Goal: Check status: Check status

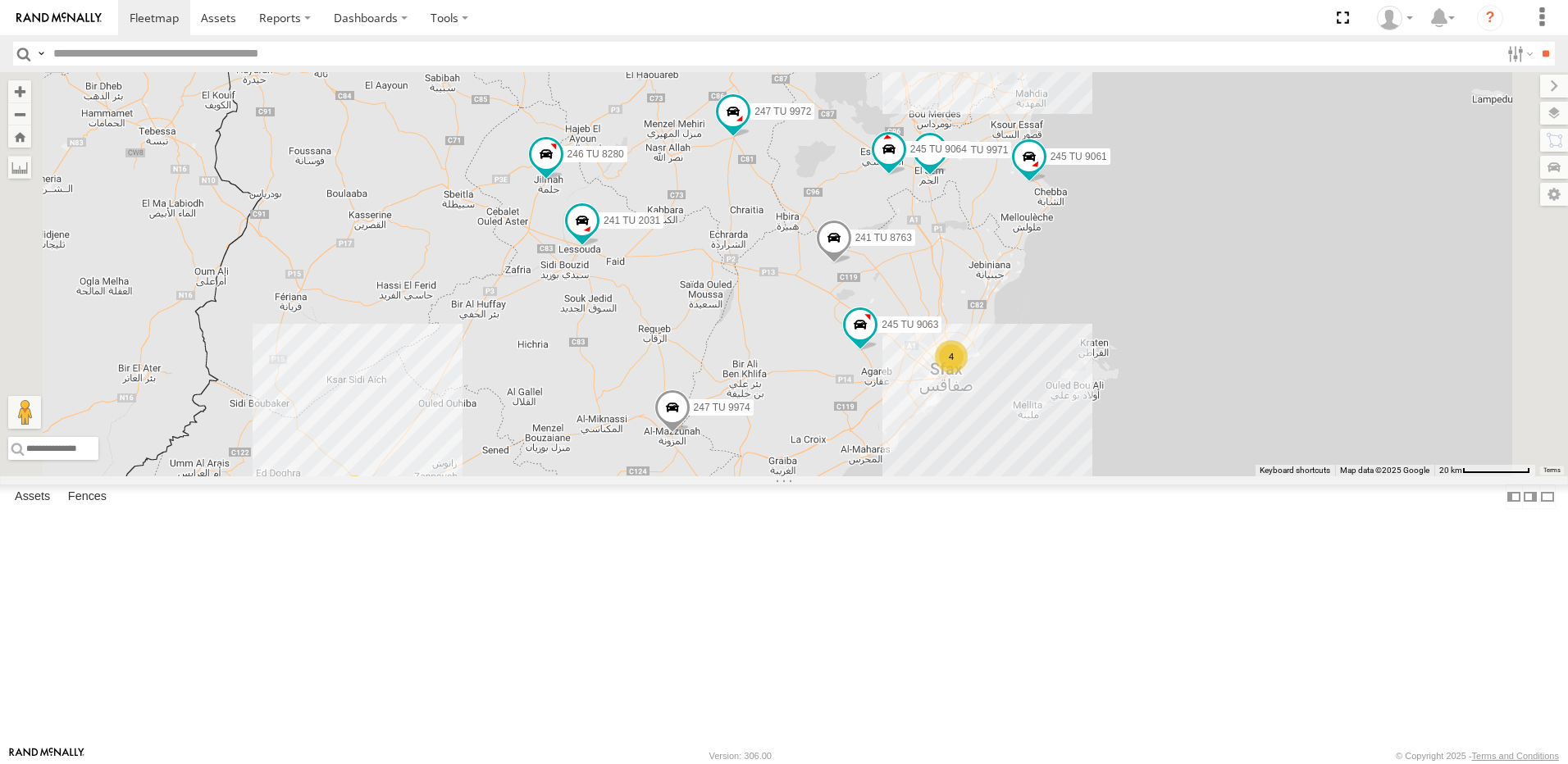
drag, startPoint x: 1094, startPoint y: 210, endPoint x: 983, endPoint y: 430, distance: 246.4
click at [983, 430] on div "245 TU 4334 245 TU 9053 246 TU 8284 245 TU 9061 241 TU 8763 245 TU 9060 240 TU …" at bounding box center [784, 274] width 1568 height 404
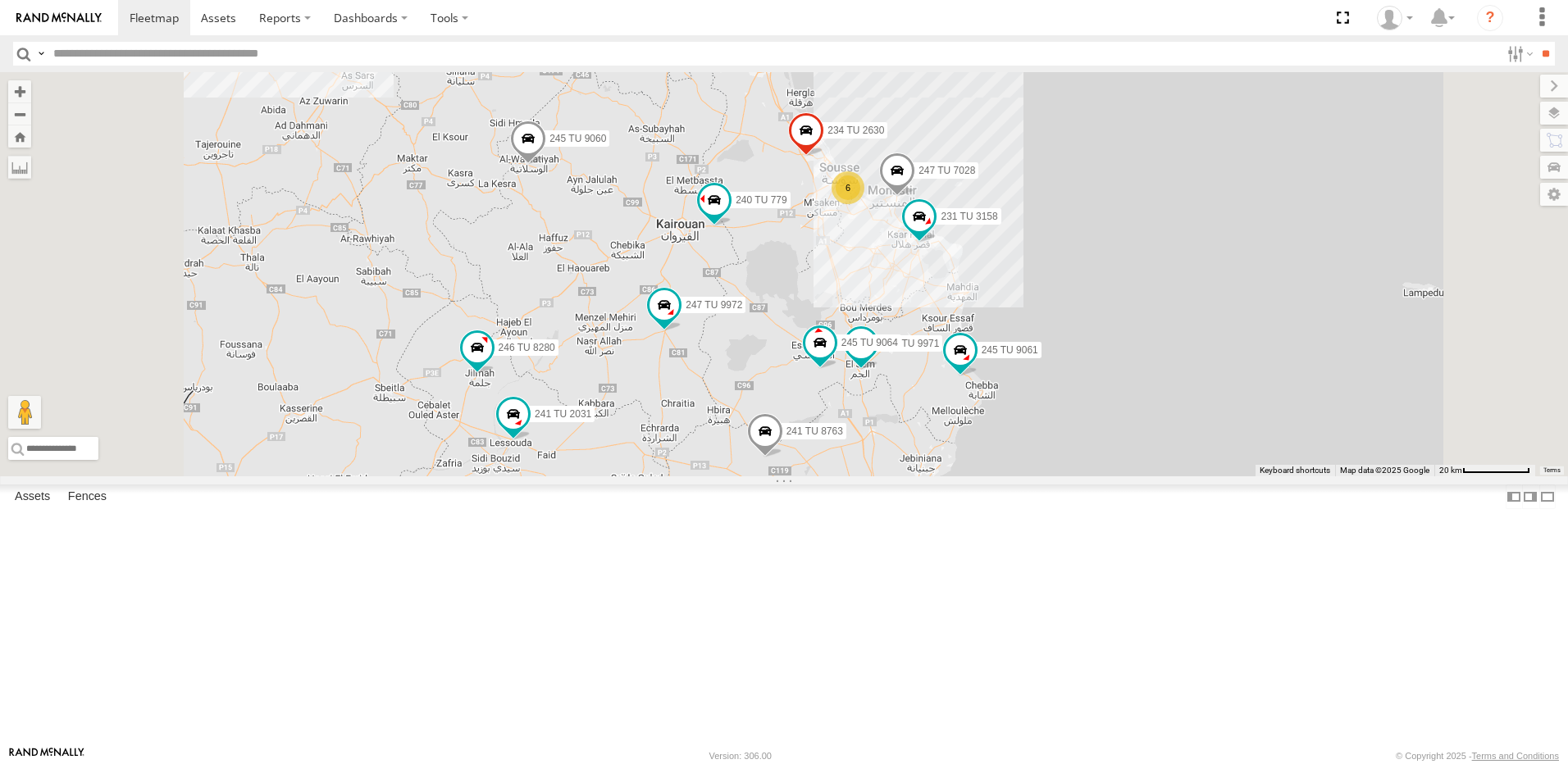
click at [546, 165] on span at bounding box center [528, 142] width 36 height 44
click at [550, 146] on label at bounding box center [535, 140] width 32 height 12
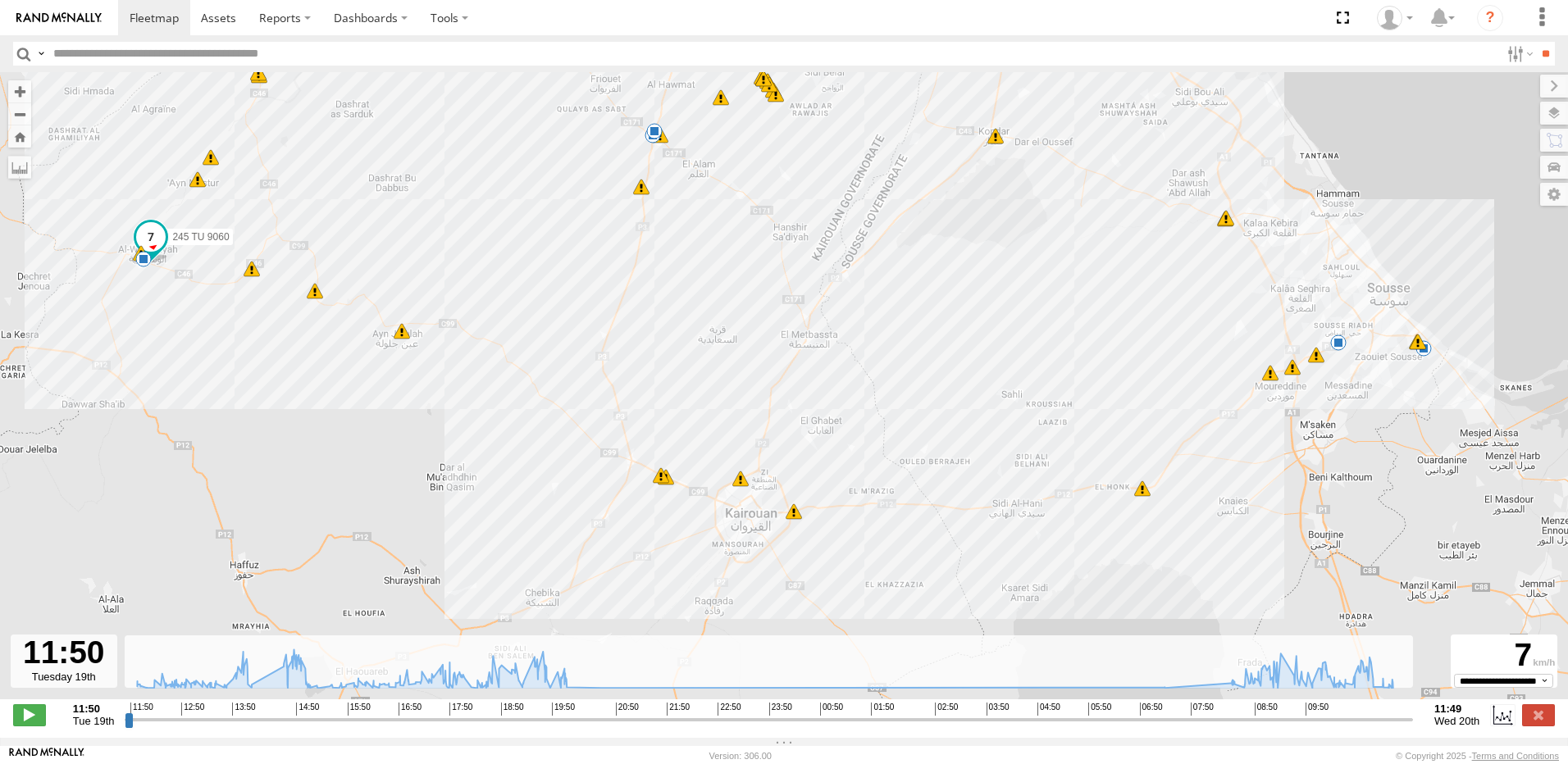
drag, startPoint x: 667, startPoint y: 499, endPoint x: 661, endPoint y: 338, distance: 161.1
click at [661, 338] on div "245 TU 9060 16:38 Tue 17:06 Tue 18:52 Tue 19:10 Tue 09:25 Wed 09:48 Wed 09:54 W…" at bounding box center [784, 394] width 1568 height 645
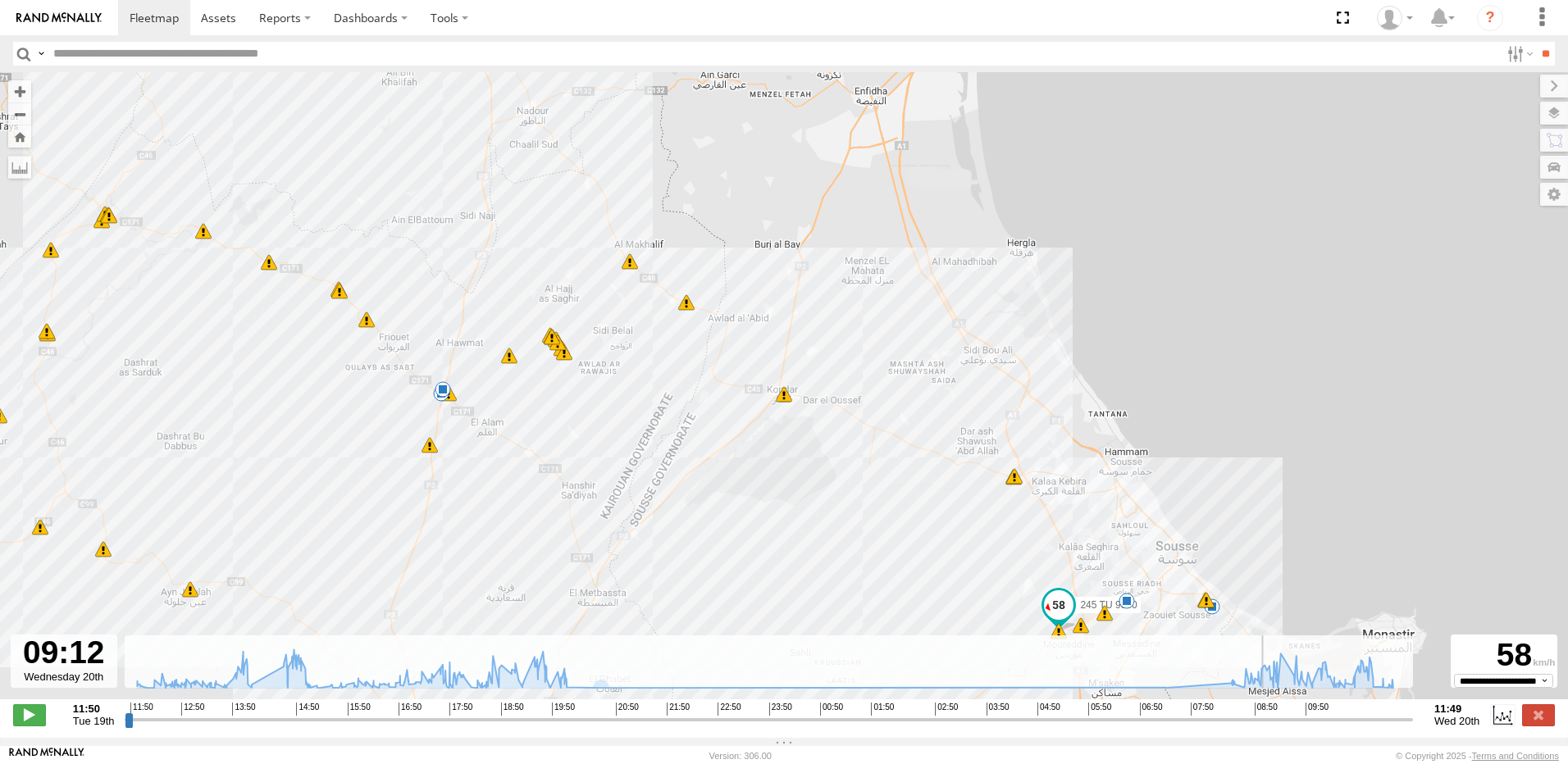
drag, startPoint x: 132, startPoint y: 729, endPoint x: 1189, endPoint y: 656, distance: 1059.5
click at [1270, 712] on input "range" at bounding box center [768, 720] width 1289 height 16
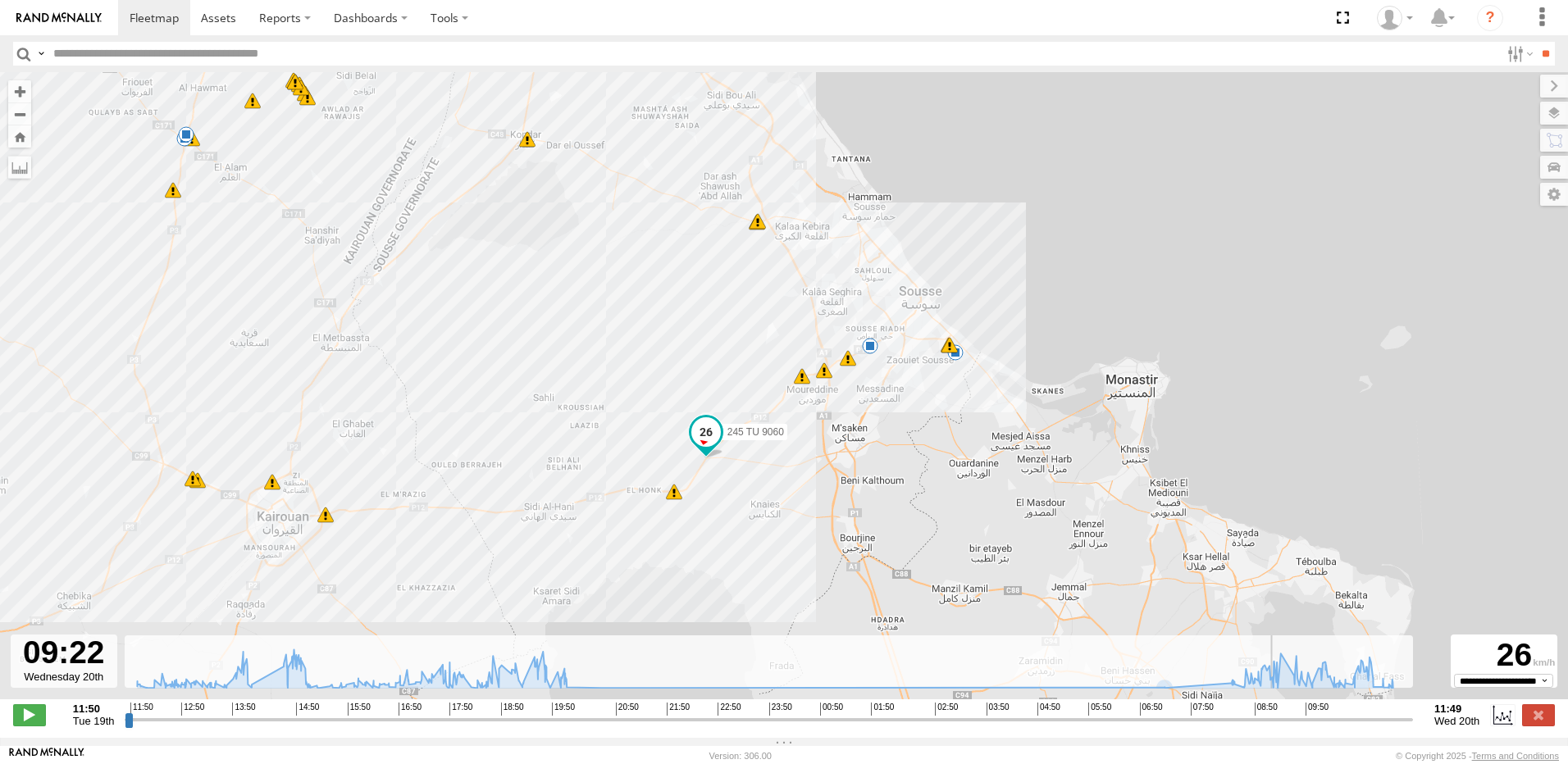
click at [1278, 724] on input "range" at bounding box center [768, 720] width 1289 height 16
click at [33, 719] on span at bounding box center [29, 715] width 33 height 22
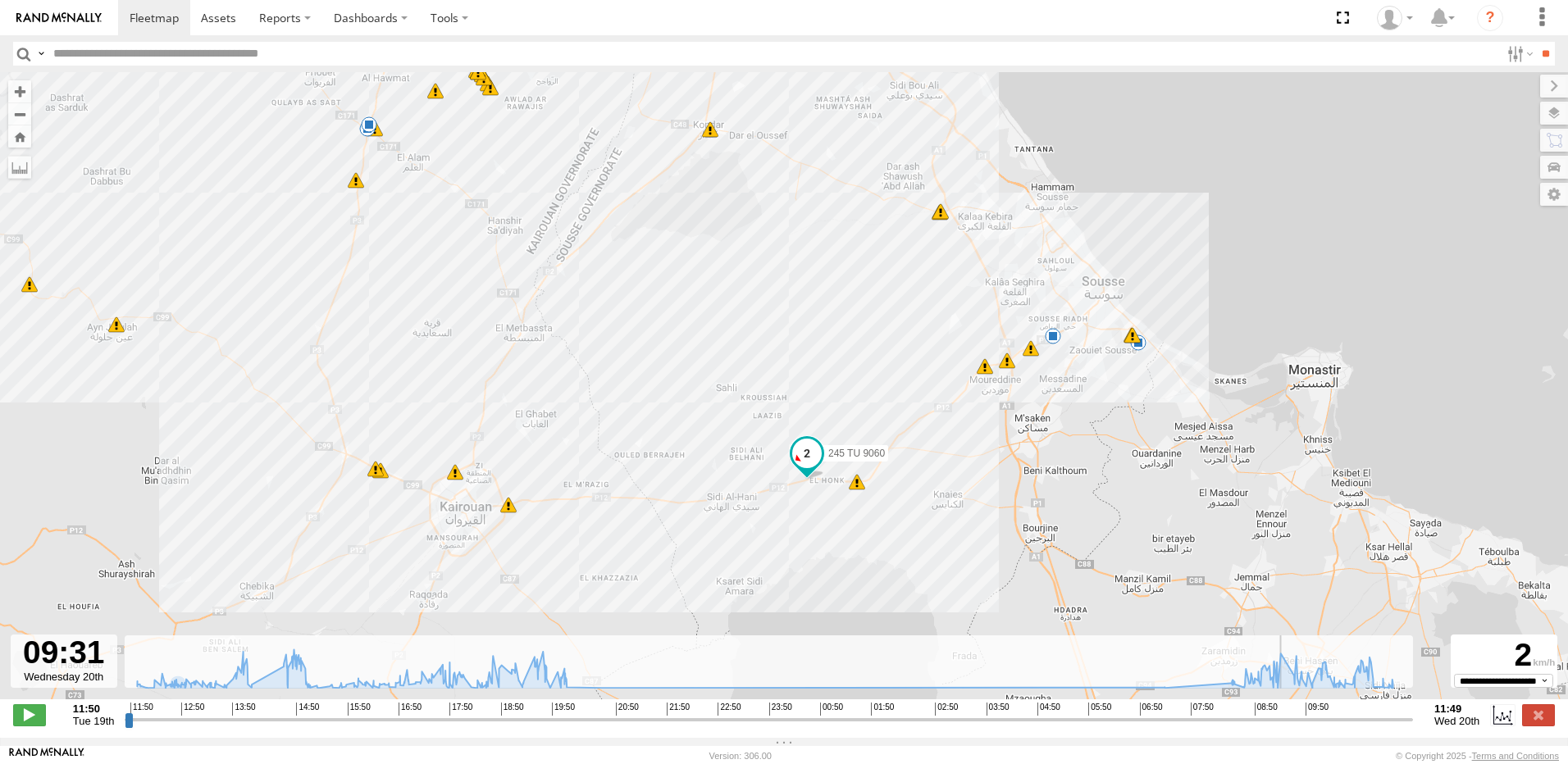
drag, startPoint x: 340, startPoint y: 582, endPoint x: 526, endPoint y: 572, distance: 186.3
click at [526, 572] on div "245 TU 9060 16:38 Tue 17:06 Tue 18:52 Tue 19:10 Tue 09:25 Wed 09:48 Wed 09:54 W…" at bounding box center [784, 394] width 1568 height 645
click at [37, 720] on span at bounding box center [29, 715] width 33 height 22
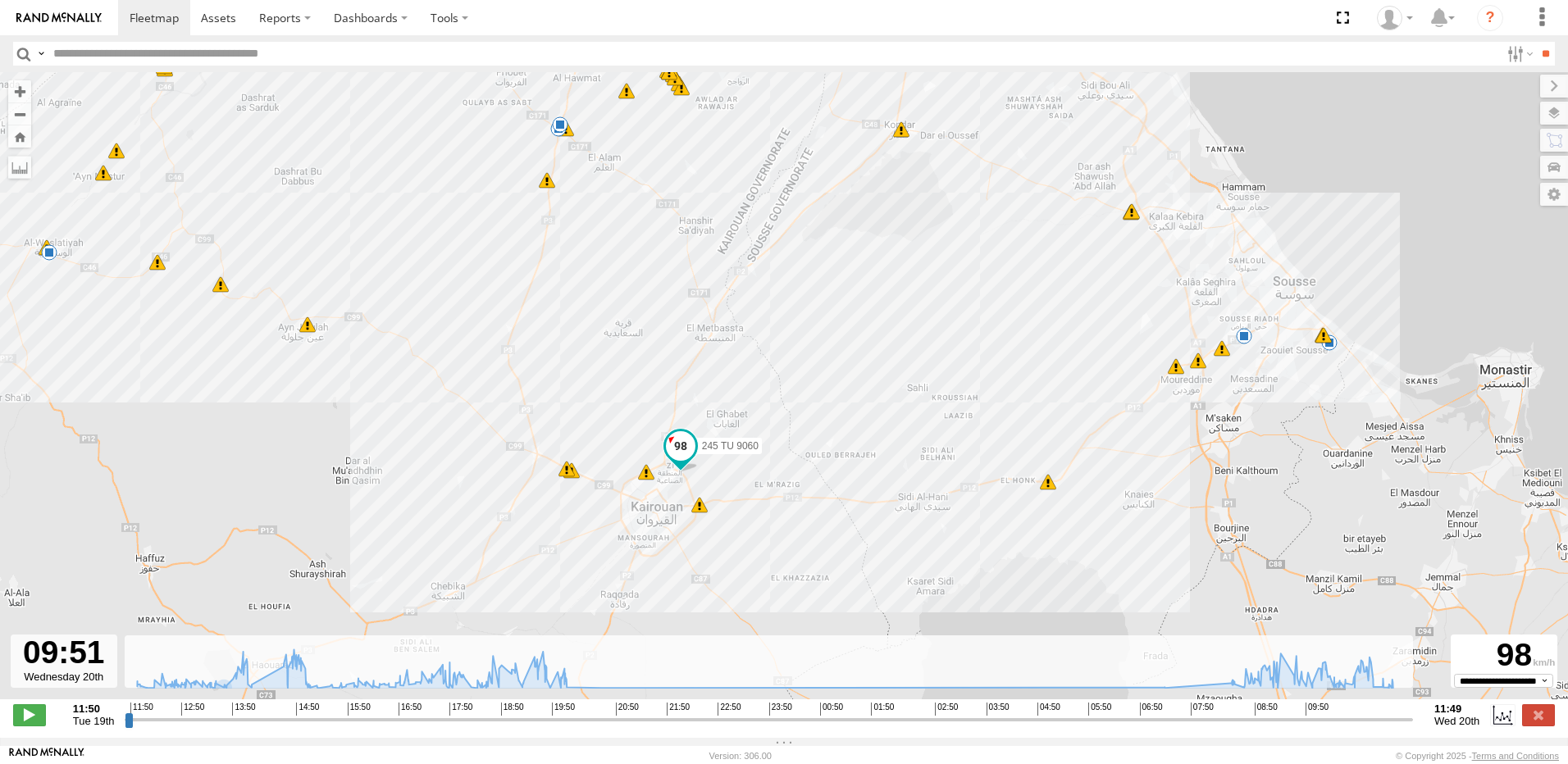
drag, startPoint x: 338, startPoint y: 571, endPoint x: 537, endPoint y: 570, distance: 199.0
click at [537, 570] on div "245 TU 9060 16:38 Tue 17:06 Tue 18:52 Tue 19:10 Tue 09:25 Wed 09:48 Wed 09:54 W…" at bounding box center [784, 394] width 1568 height 645
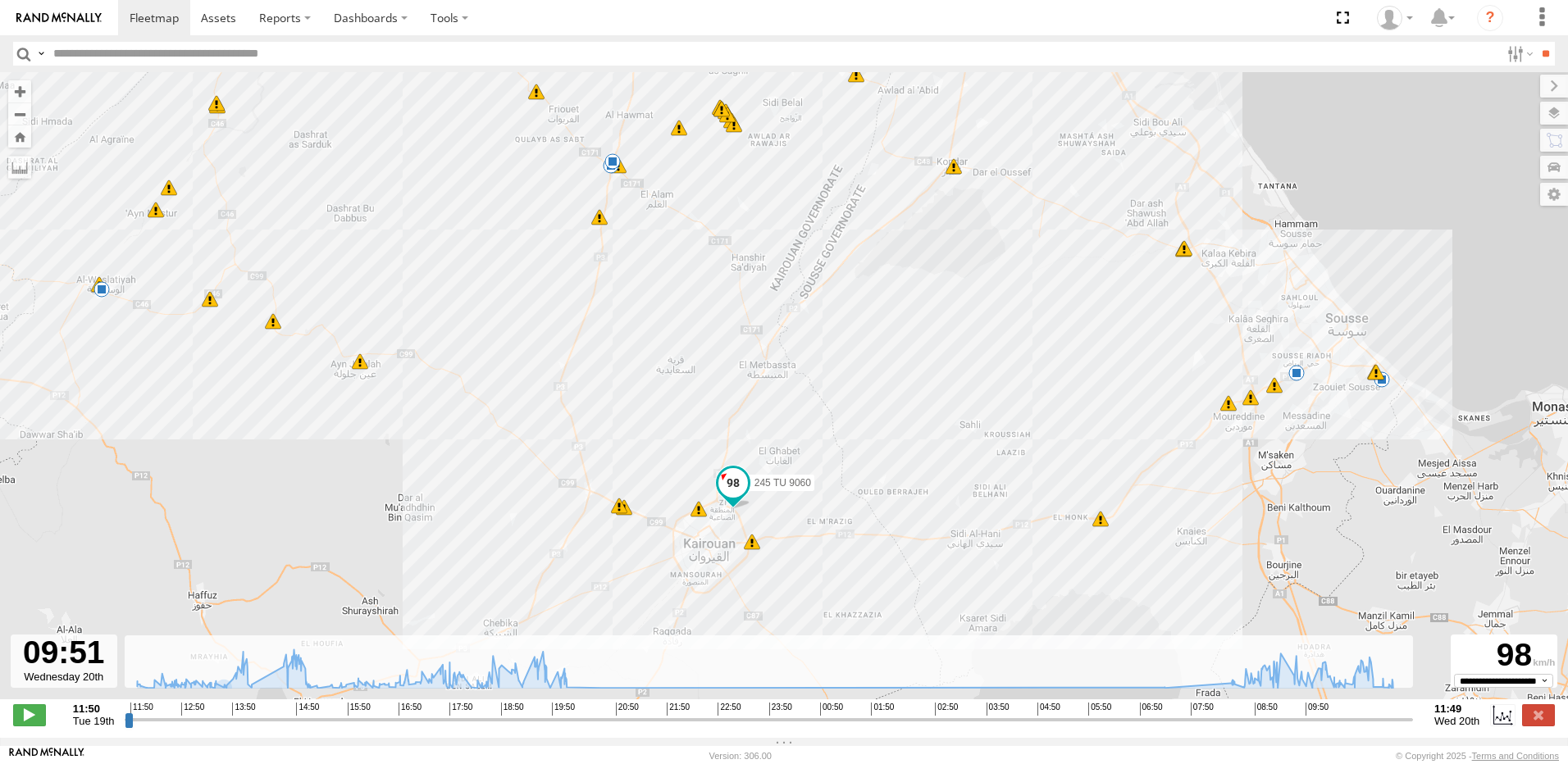
drag, startPoint x: 446, startPoint y: 417, endPoint x: 500, endPoint y: 455, distance: 66.0
click at [500, 455] on div "245 TU 9060 16:38 Tue 17:06 Tue 18:52 Tue 19:10 Tue 09:25 Wed 09:48 Wed 09:54 W…" at bounding box center [784, 394] width 1568 height 645
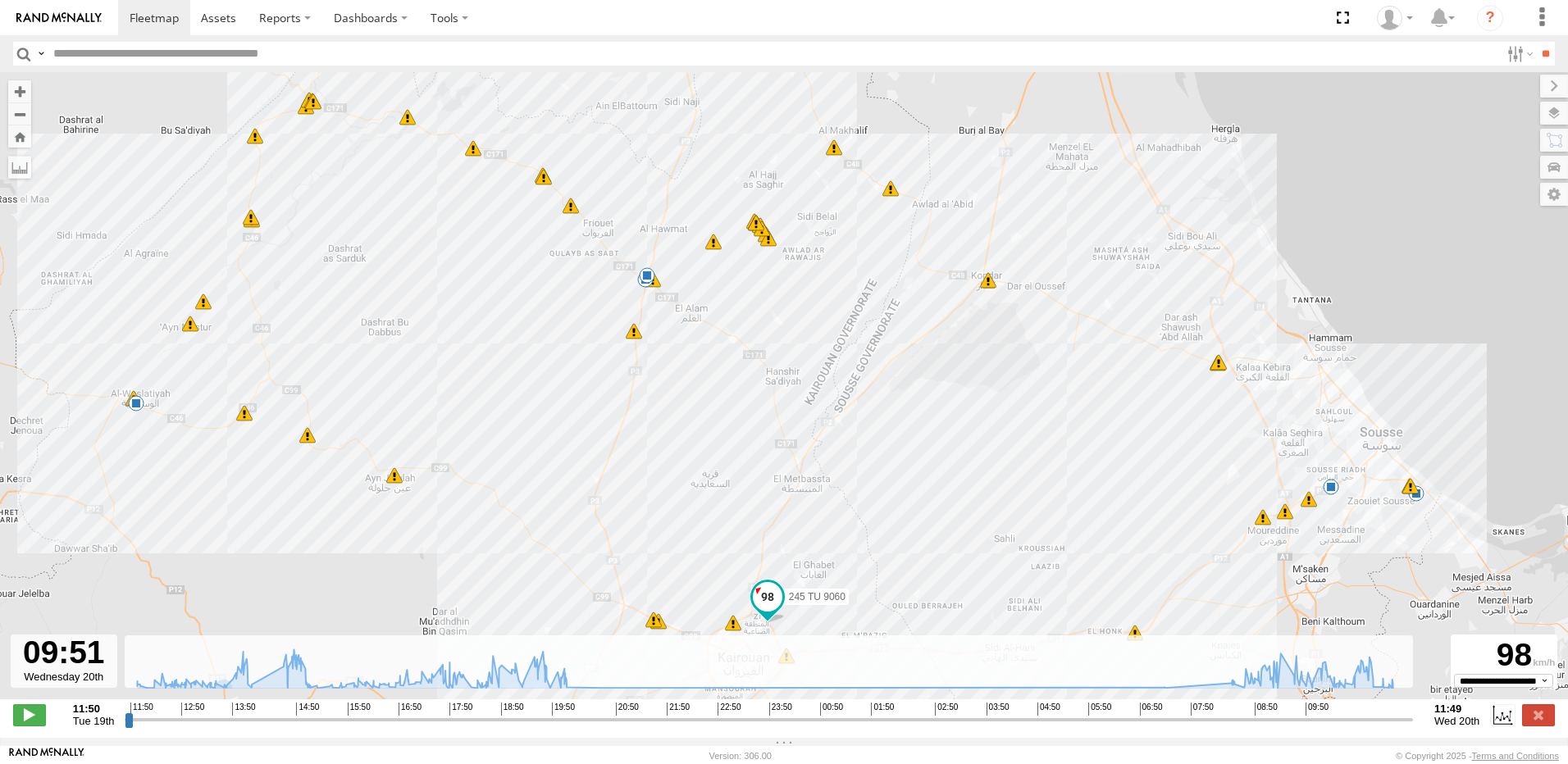
click at [942, 406] on div "245 TU 9060 16:38 Tue 17:06 Tue 18:52 Tue 19:10 Tue 09:25 Wed 09:48 Wed 09:54 W…" at bounding box center [784, 394] width 1568 height 645
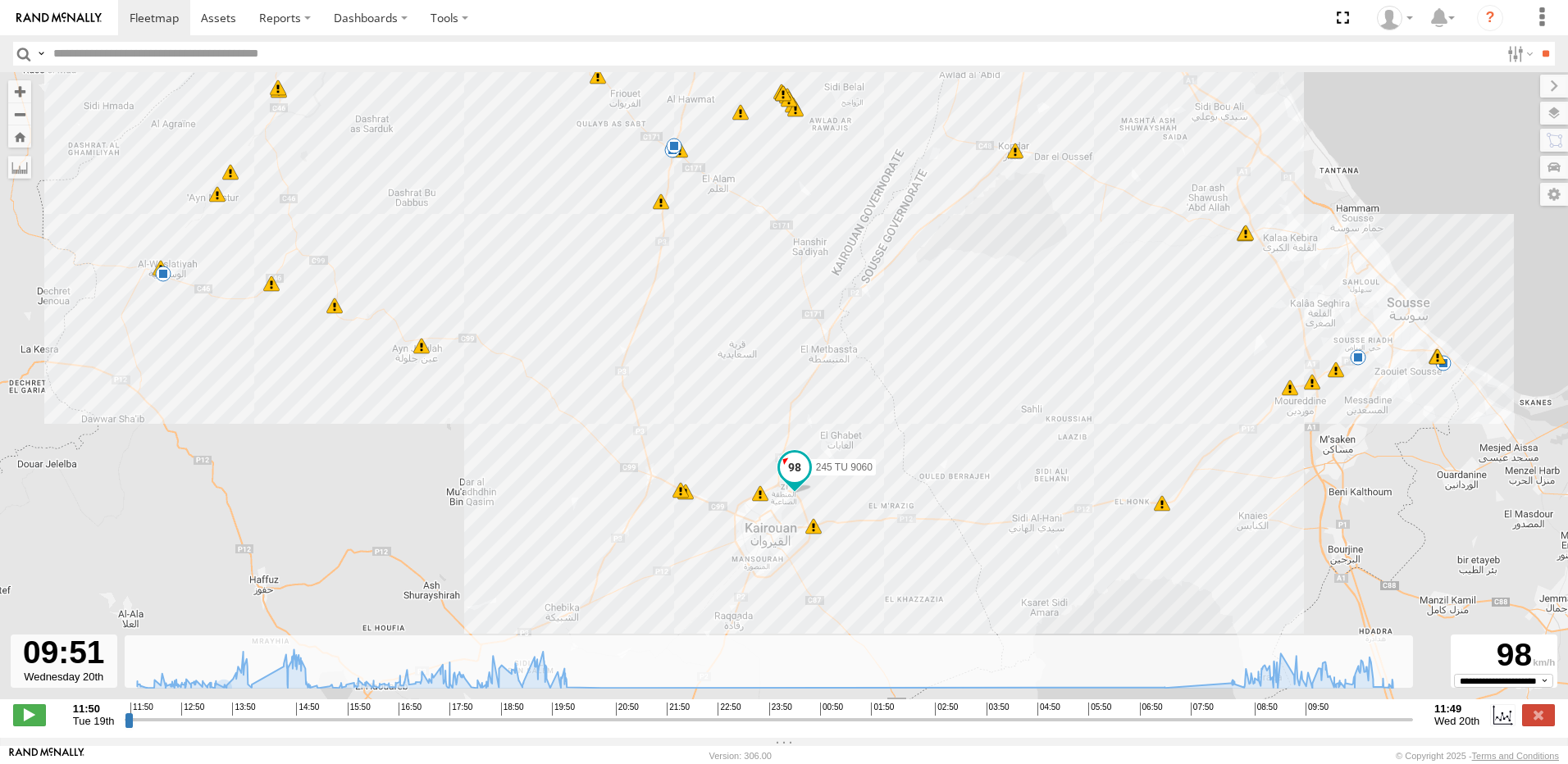
drag, startPoint x: 399, startPoint y: 568, endPoint x: 392, endPoint y: 359, distance: 209.1
click at [392, 359] on div "245 TU 9060 16:38 Tue 17:06 Tue 18:52 Tue 19:10 Tue 09:25 Wed 09:48 Wed 09:54 W…" at bounding box center [784, 394] width 1568 height 645
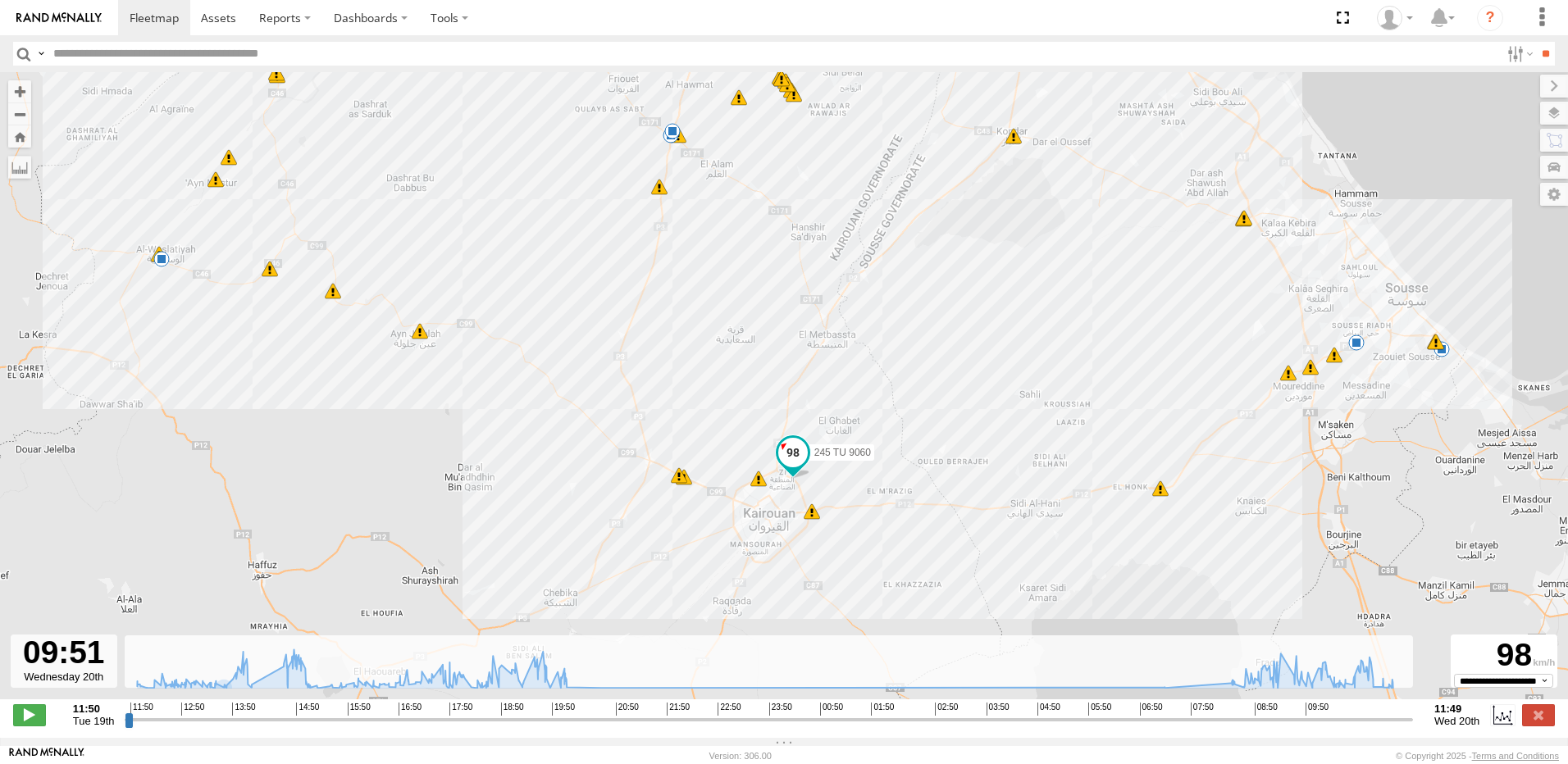
drag, startPoint x: 496, startPoint y: 551, endPoint x: 528, endPoint y: 500, distance: 60.2
click at [528, 500] on div "245 TU 9060 16:38 Tue 17:06 Tue 18:52 Tue 19:10 Tue 09:25 Wed 09:48 Wed 09:54 W…" at bounding box center [784, 394] width 1568 height 645
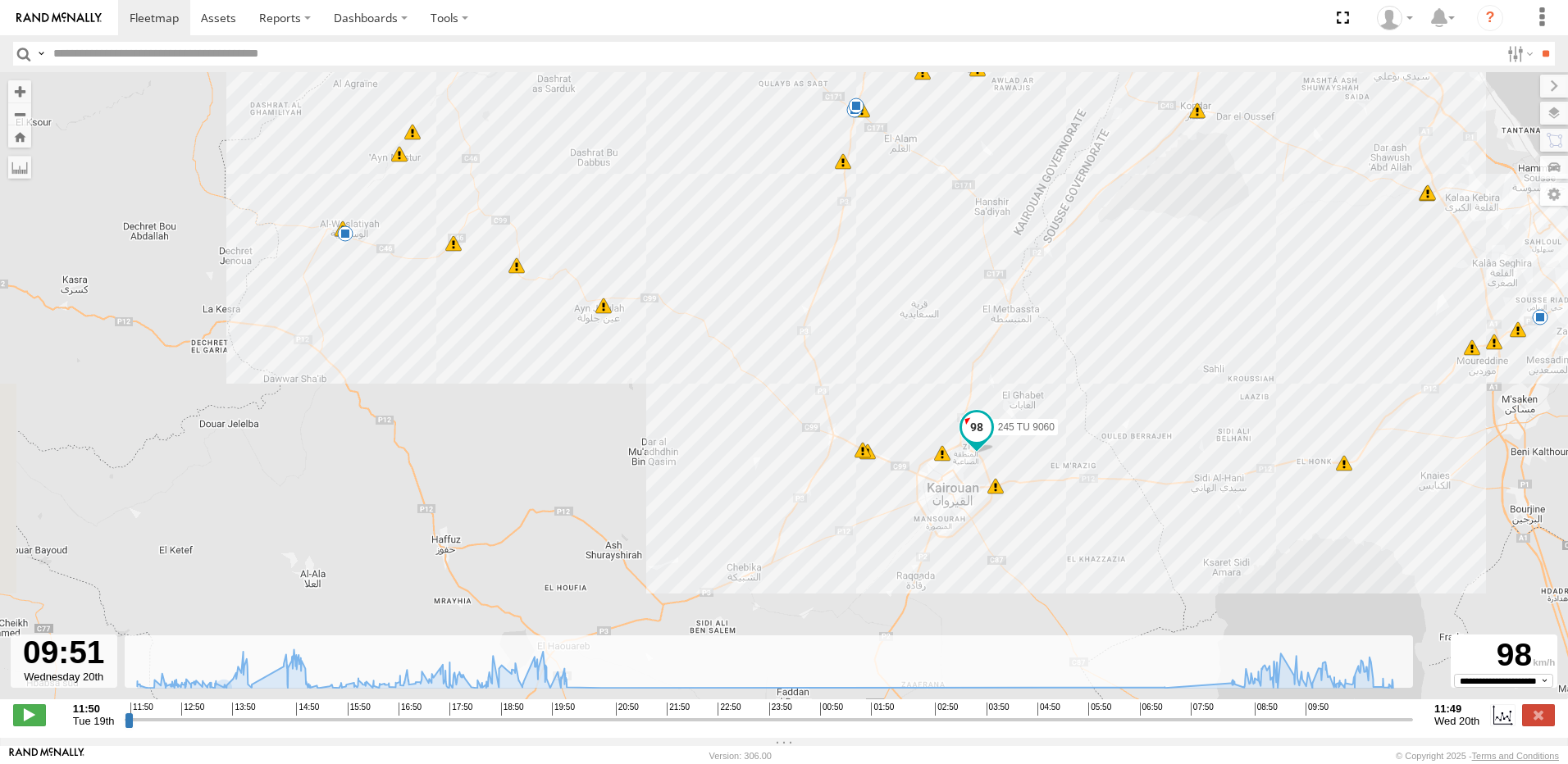
drag, startPoint x: 475, startPoint y: 312, endPoint x: 611, endPoint y: 398, distance: 160.9
click at [611, 398] on div "245 TU 9060 16:38 Tue 17:06 Tue 18:52 Tue 19:10 Tue 09:25 Wed 09:48 Wed 09:54 W…" at bounding box center [784, 394] width 1568 height 645
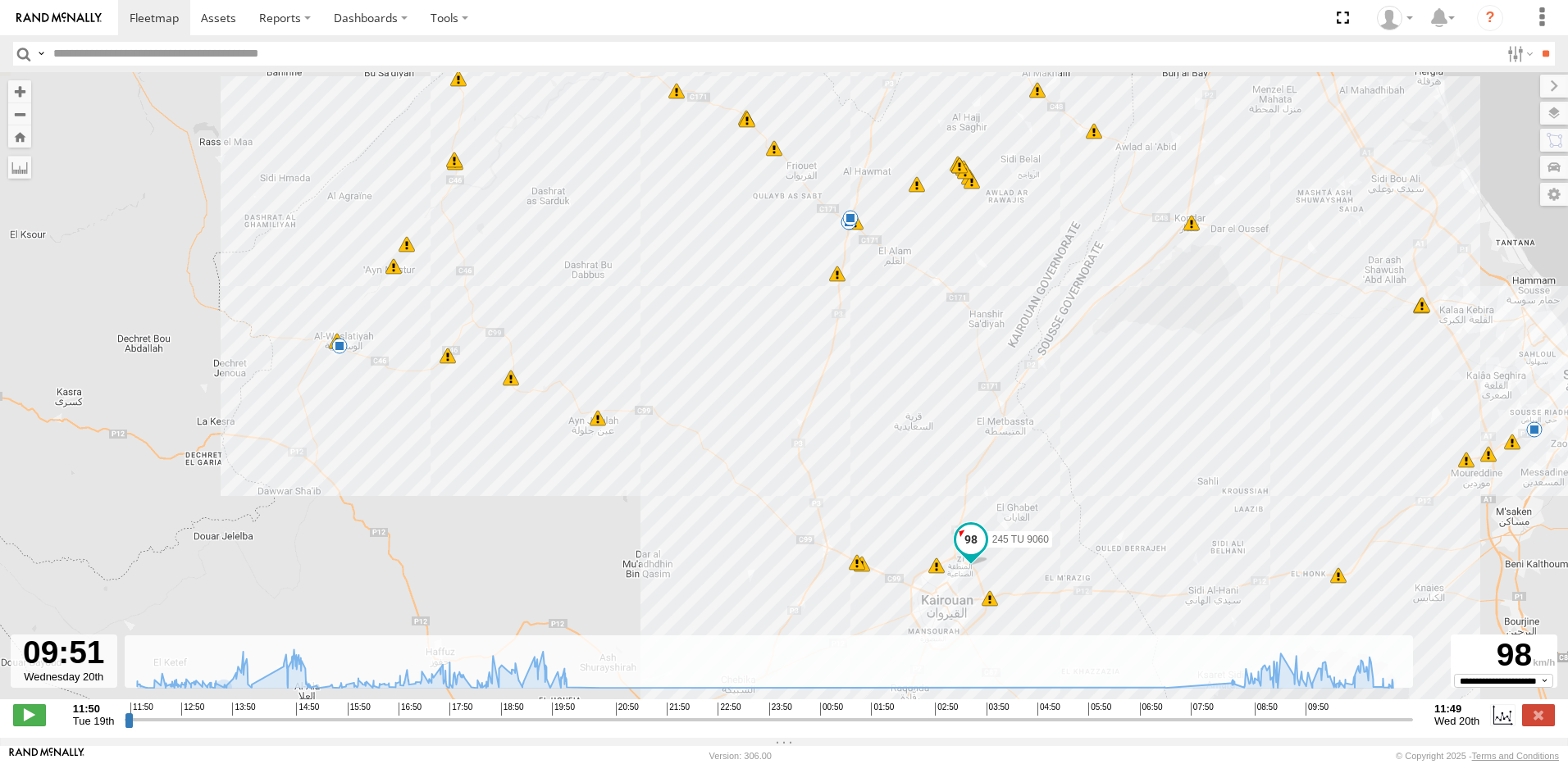
drag, startPoint x: 836, startPoint y: 338, endPoint x: 830, endPoint y: 452, distance: 114.2
click at [830, 452] on div "245 TU 9060 16:38 Tue 17:06 Tue 18:52 Tue 19:10 Tue 09:25 Wed 09:48 Wed 09:54 W…" at bounding box center [784, 394] width 1568 height 645
drag, startPoint x: 1304, startPoint y: 729, endPoint x: 1433, endPoint y: 706, distance: 131.0
type input "**********"
click at [1413, 712] on input "range" at bounding box center [768, 720] width 1289 height 16
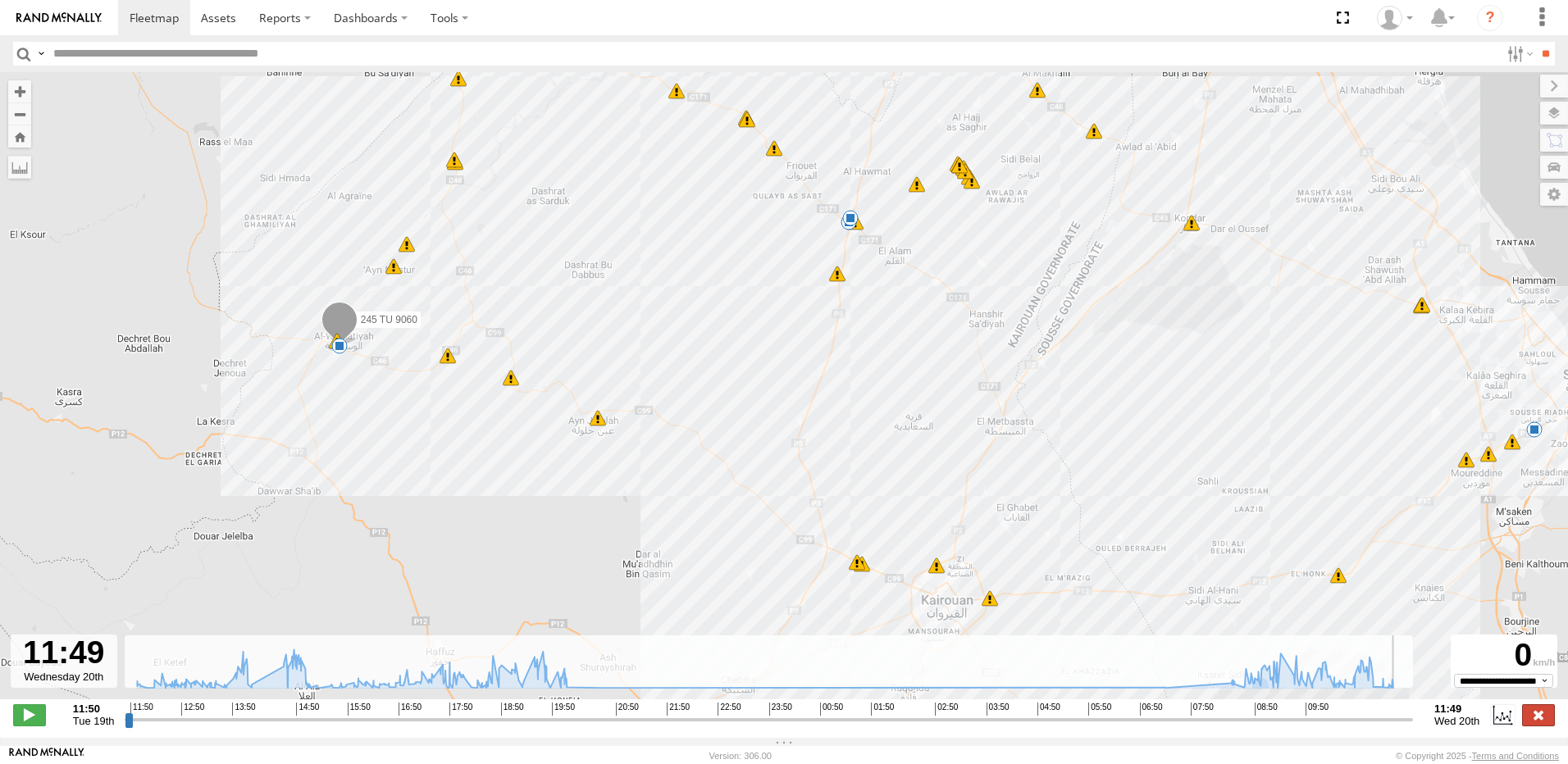
click at [1548, 724] on label at bounding box center [1538, 715] width 33 height 22
